Goal: Task Accomplishment & Management: Manage account settings

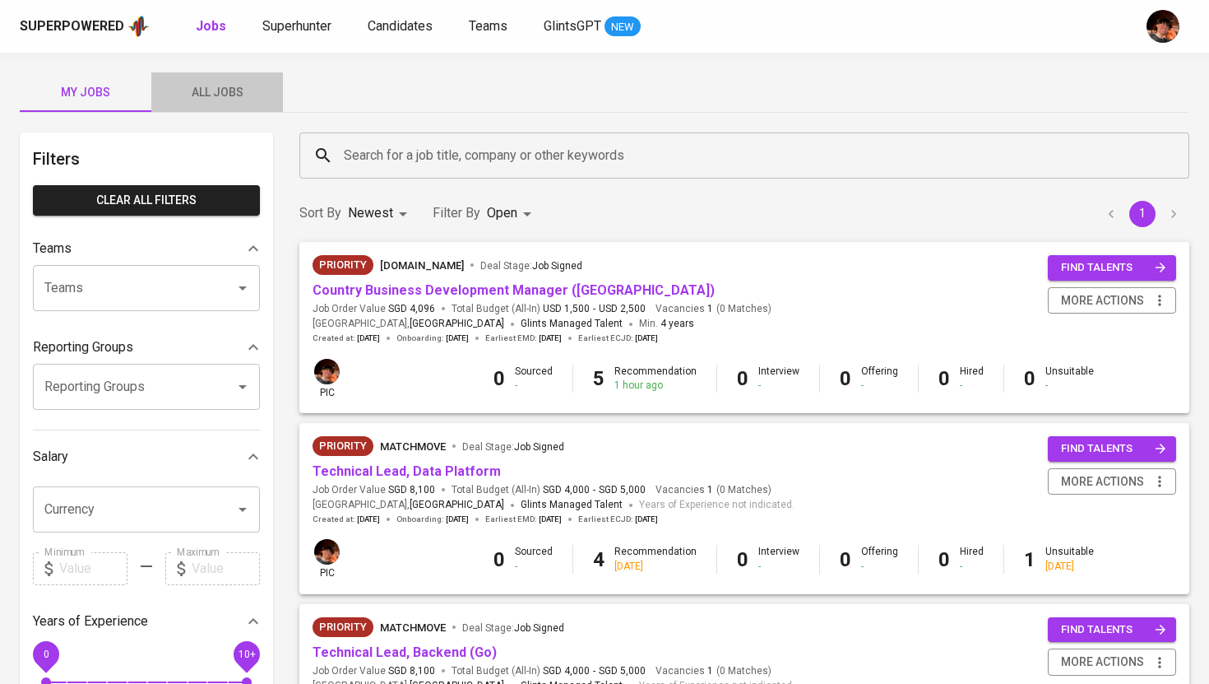
click at [200, 90] on span "All Jobs" at bounding box center [217, 92] width 112 height 21
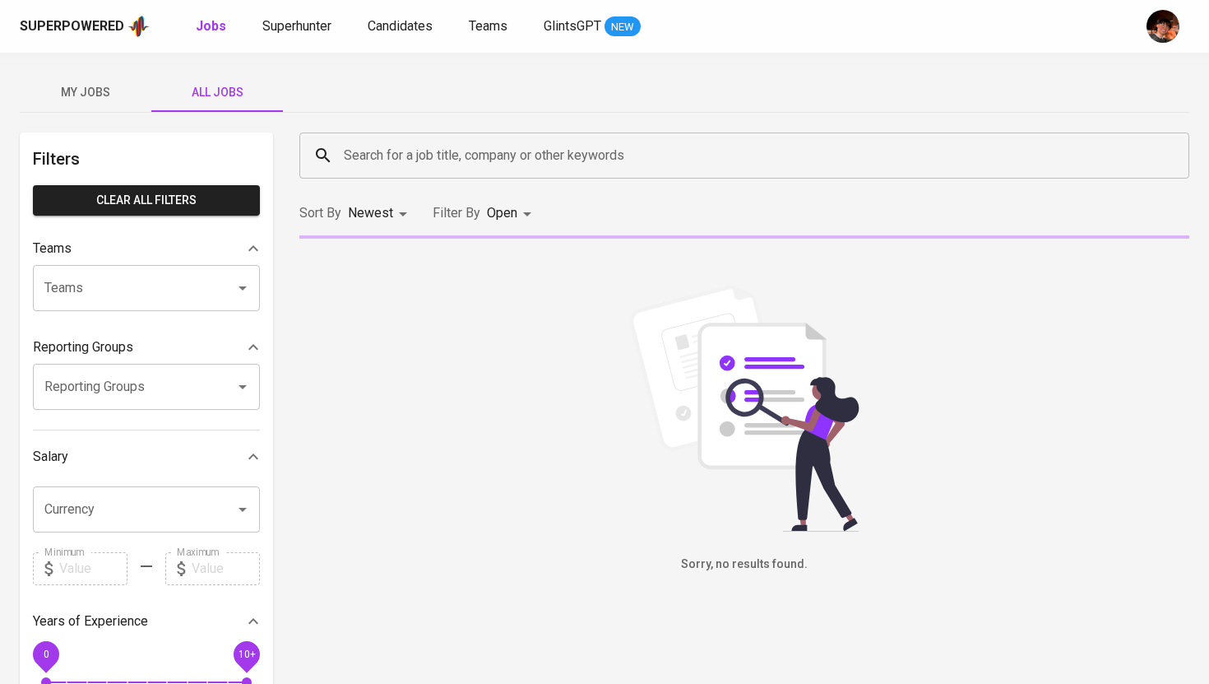
click at [389, 155] on input "Search for a job title, company or other keywords" at bounding box center [749, 155] width 818 height 31
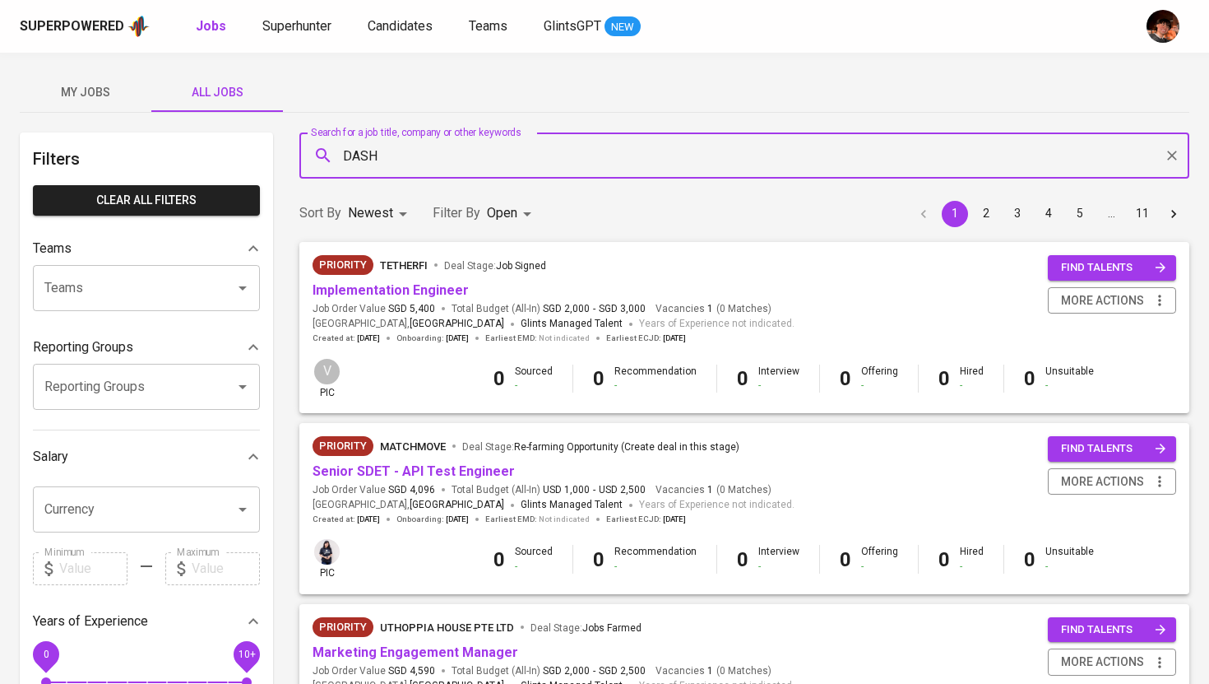
type input "DASH"
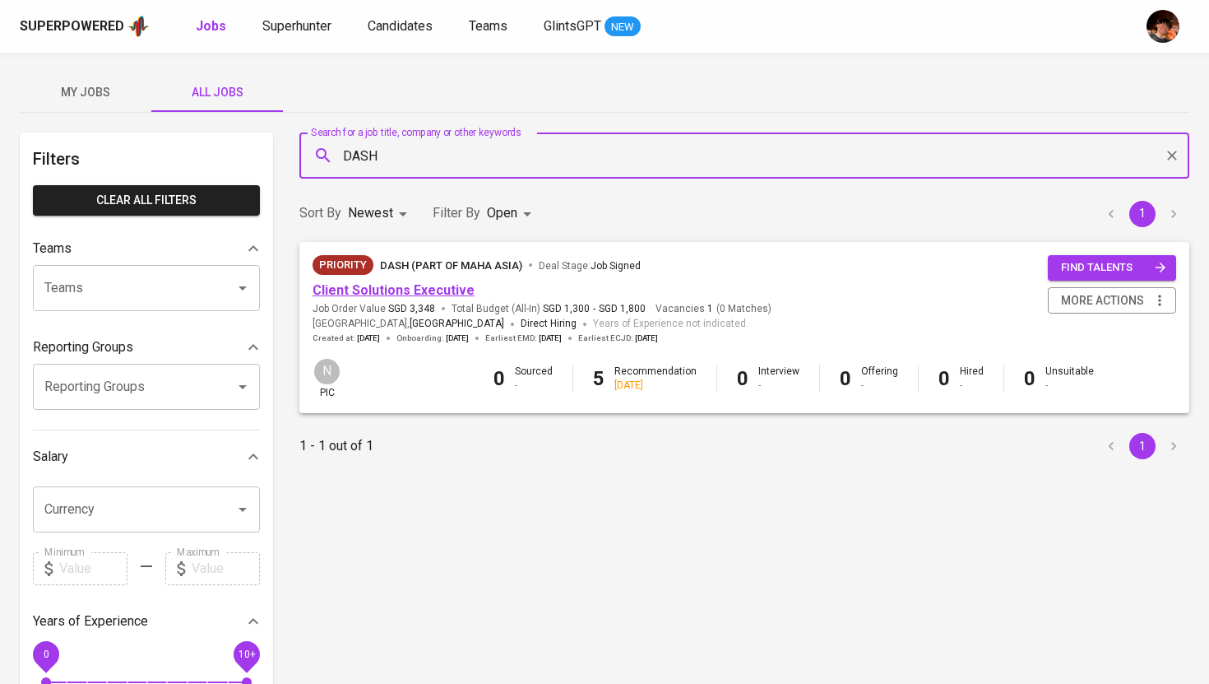
click at [404, 285] on link "Client Solutions Executive" at bounding box center [394, 290] width 162 height 16
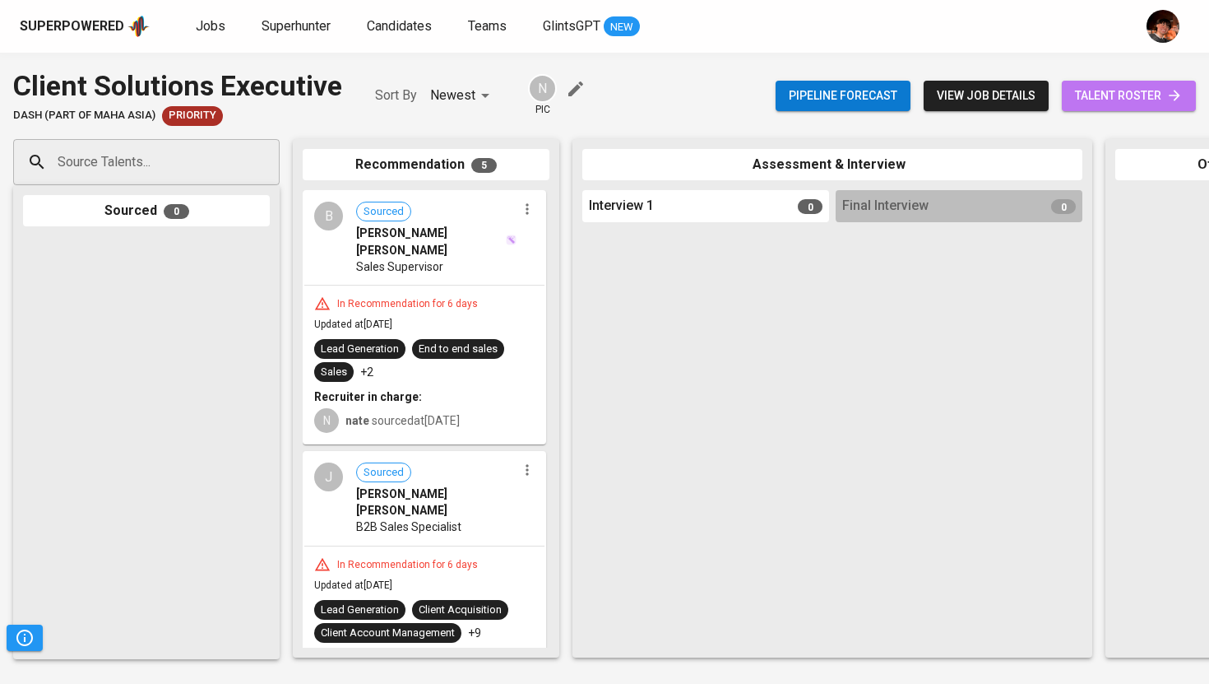
click at [1095, 106] on link "talent roster" at bounding box center [1129, 96] width 134 height 30
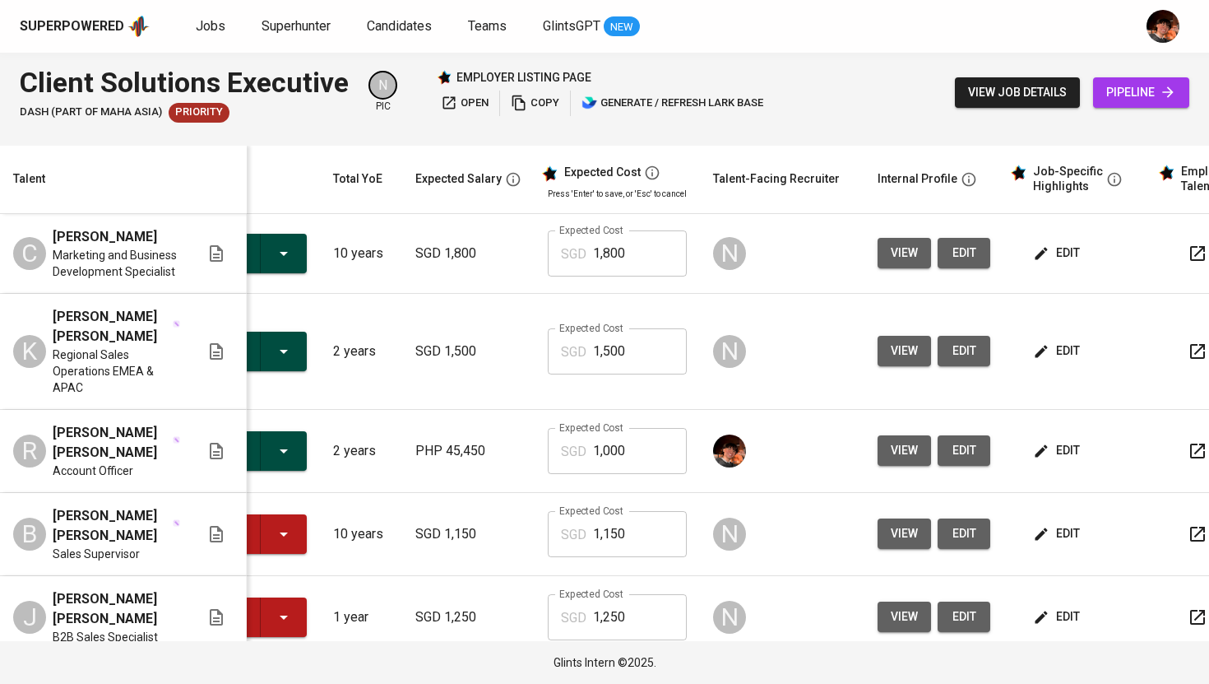
scroll to position [0, 141]
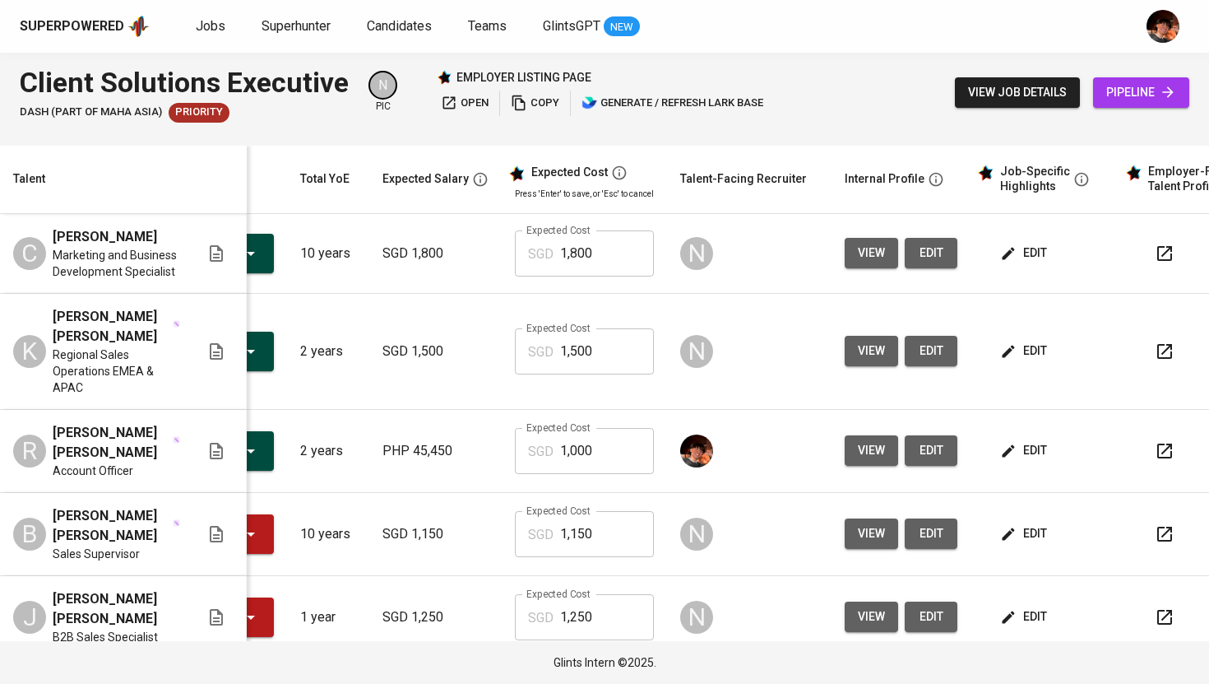
click at [1032, 440] on span "edit" at bounding box center [1026, 450] width 44 height 21
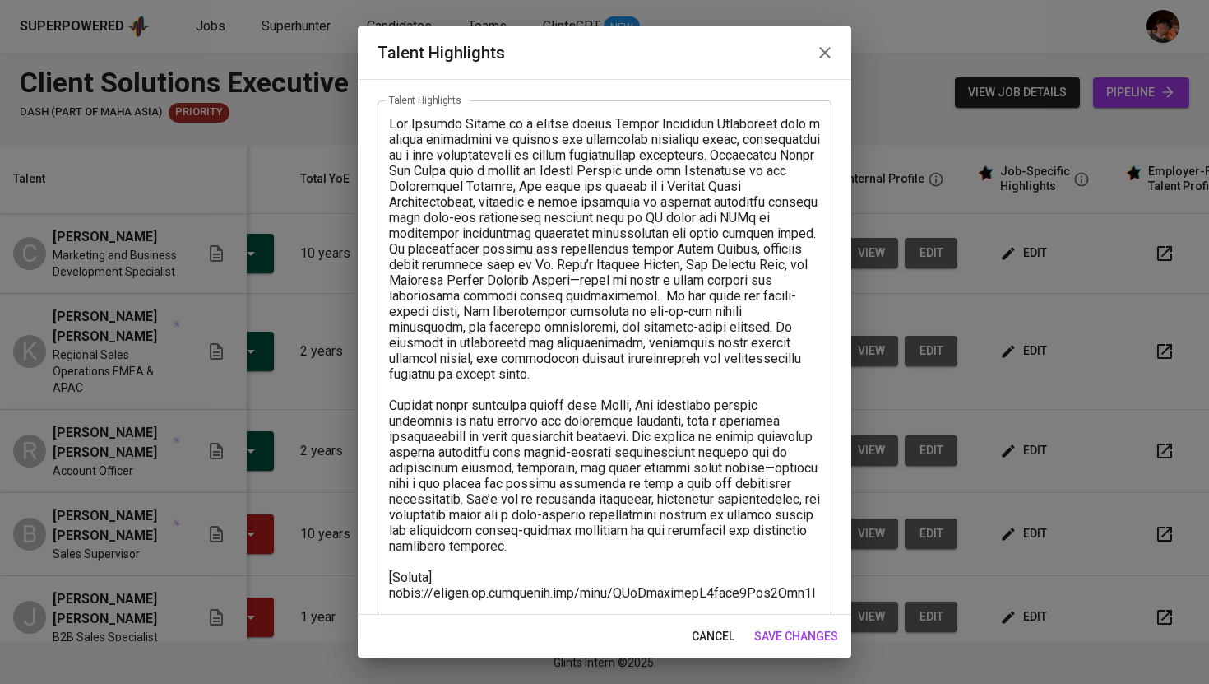
scroll to position [72, 0]
click at [832, 52] on icon "button" at bounding box center [825, 53] width 20 height 20
